Goal: Transaction & Acquisition: Purchase product/service

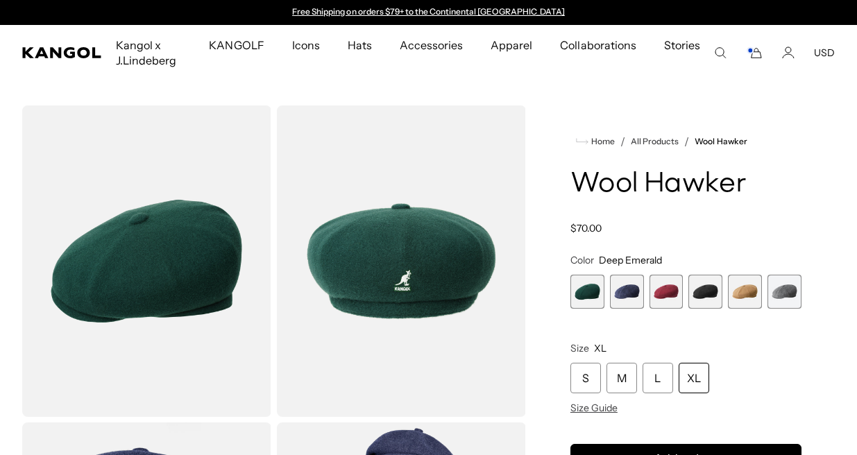
click at [788, 291] on span "6 of 6" at bounding box center [784, 292] width 34 height 34
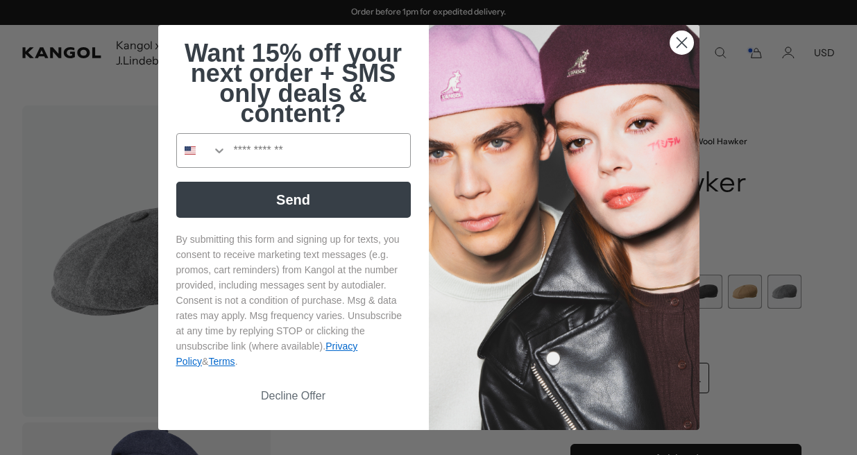
click at [683, 39] on circle "Close dialog" at bounding box center [681, 42] width 23 height 23
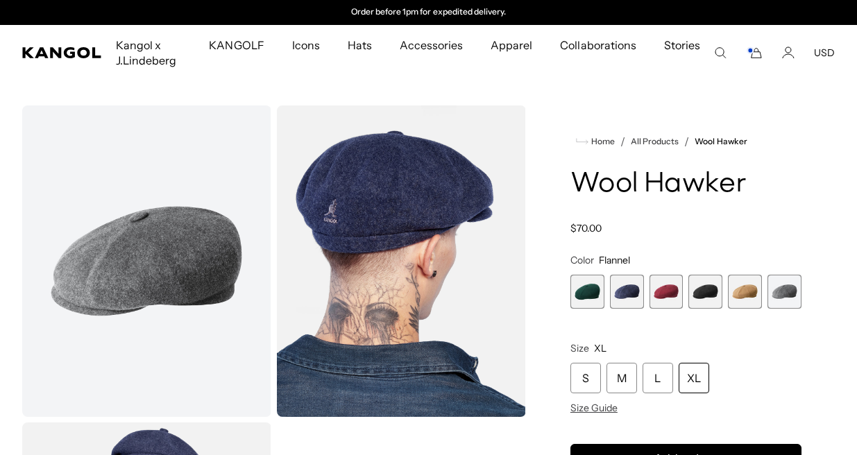
click at [748, 295] on span "5 of 6" at bounding box center [745, 292] width 34 height 34
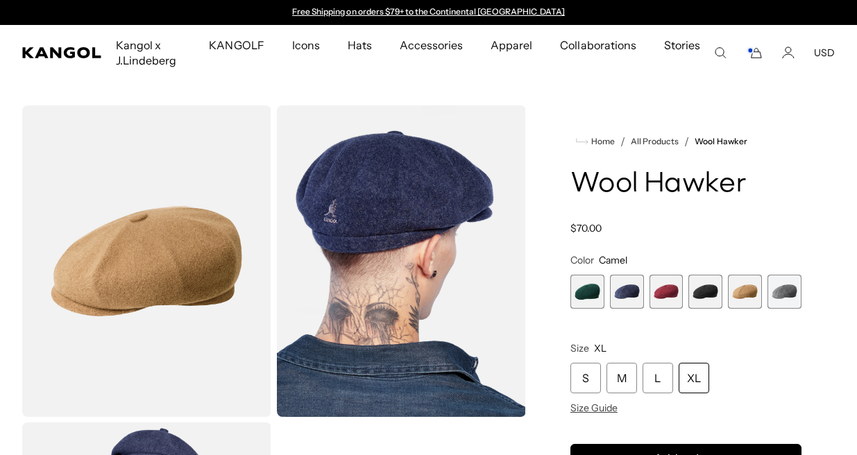
click at [703, 293] on span "4 of 6" at bounding box center [705, 292] width 34 height 34
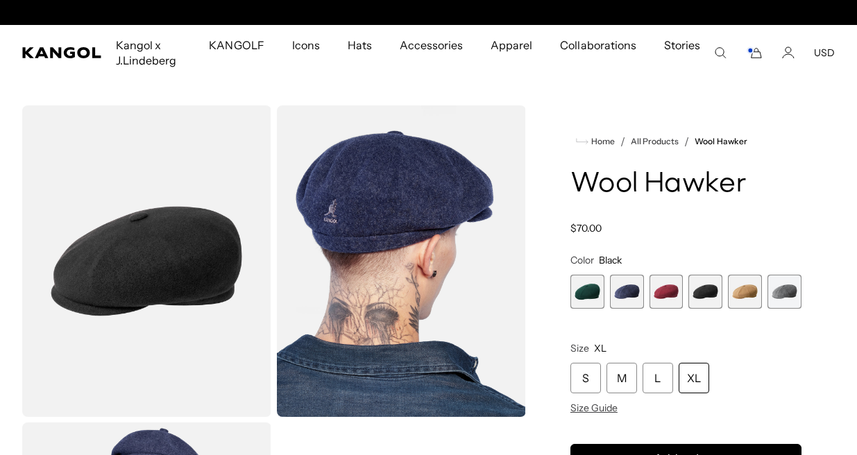
scroll to position [0, 286]
click at [665, 289] on span "3 of 6" at bounding box center [666, 292] width 34 height 34
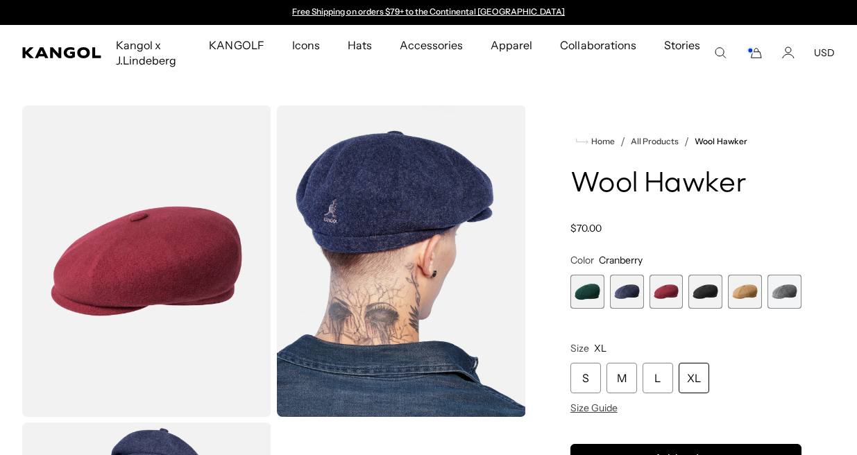
click at [627, 286] on span "2 of 6" at bounding box center [627, 292] width 34 height 34
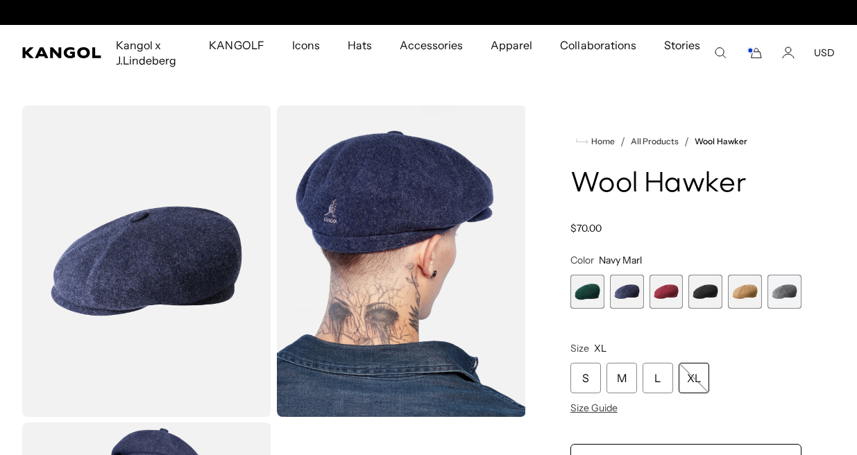
scroll to position [0, 286]
click at [586, 288] on span "1 of 6" at bounding box center [587, 292] width 34 height 34
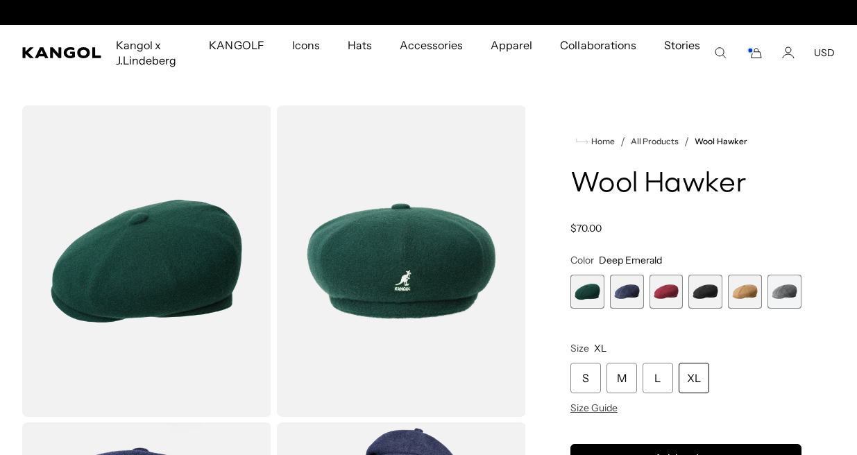
scroll to position [0, 286]
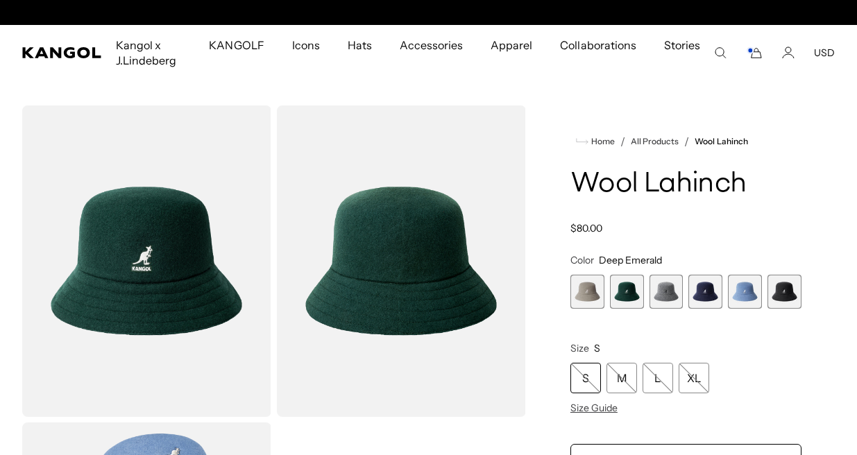
click at [674, 296] on span "3 of 6" at bounding box center [666, 292] width 34 height 34
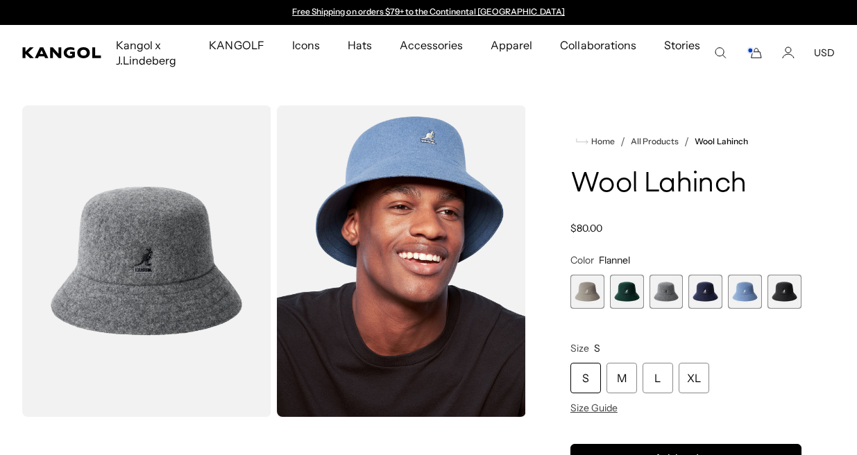
click at [713, 294] on span "4 of 6" at bounding box center [705, 292] width 34 height 34
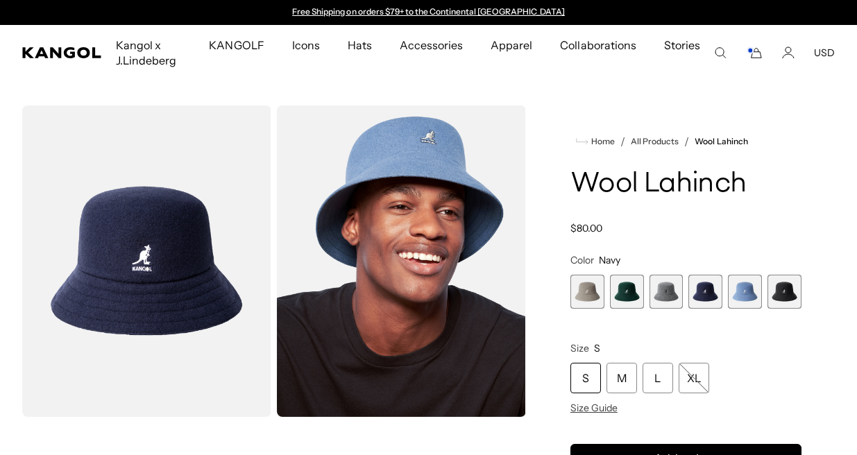
scroll to position [0, 286]
click at [770, 295] on span "6 of 6" at bounding box center [784, 292] width 34 height 34
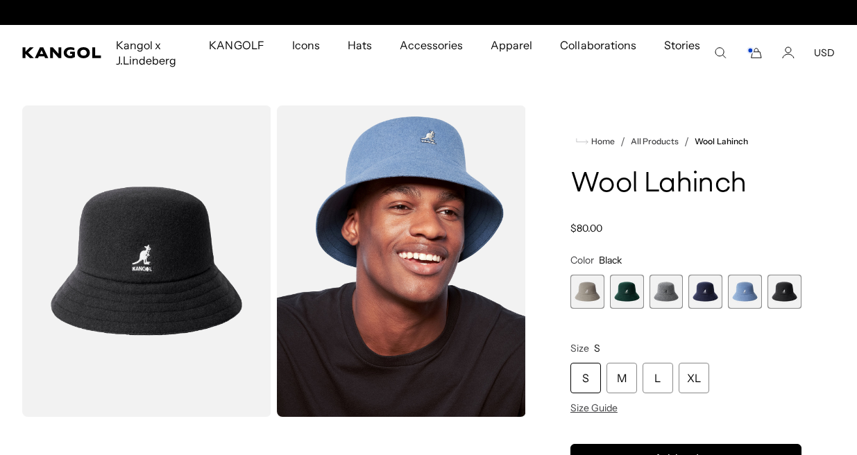
scroll to position [0, 286]
click at [627, 296] on span "2 of 6" at bounding box center [627, 292] width 34 height 34
